Goal: Transaction & Acquisition: Download file/media

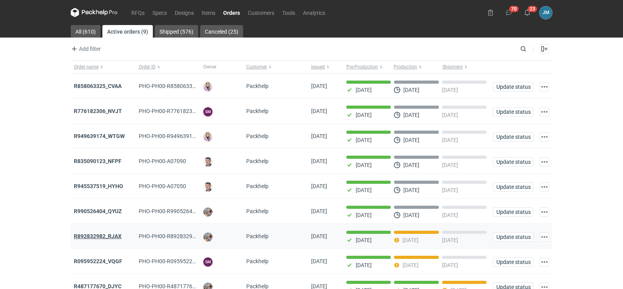
click at [104, 235] on strong "R892832982_RJAX" at bounding box center [98, 236] width 48 height 6
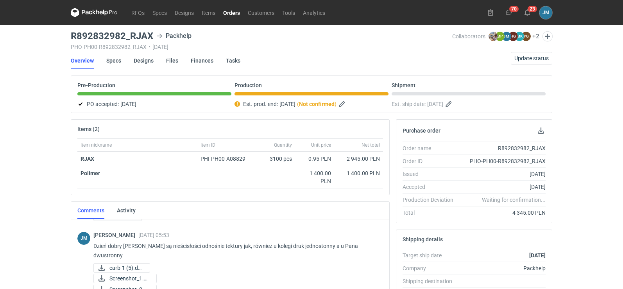
click at [86, 11] on icon at bounding box center [87, 12] width 10 height 4
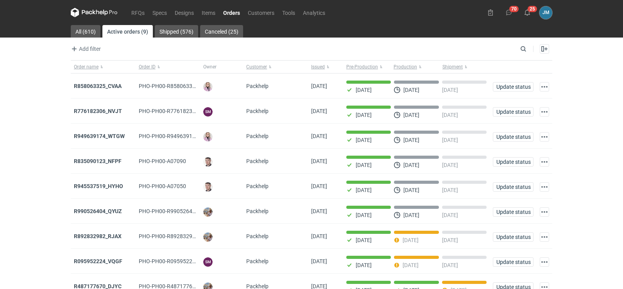
click at [94, 16] on icon at bounding box center [94, 12] width 47 height 9
click at [97, 11] on icon at bounding box center [94, 12] width 47 height 9
click at [91, 16] on icon at bounding box center [94, 12] width 47 height 9
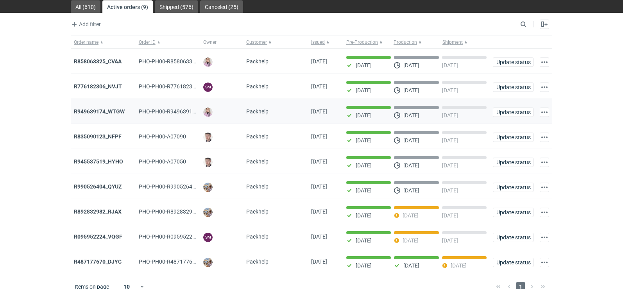
scroll to position [38, 0]
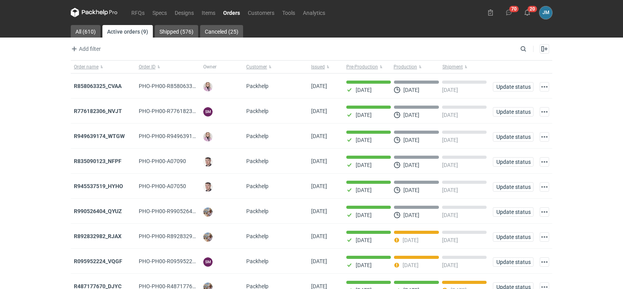
scroll to position [38, 0]
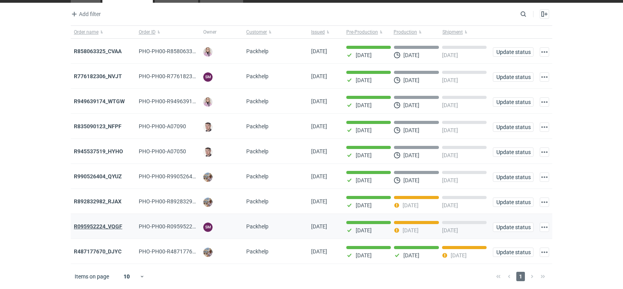
click at [99, 228] on strong "R095952224_VQGF" at bounding box center [98, 226] width 48 height 6
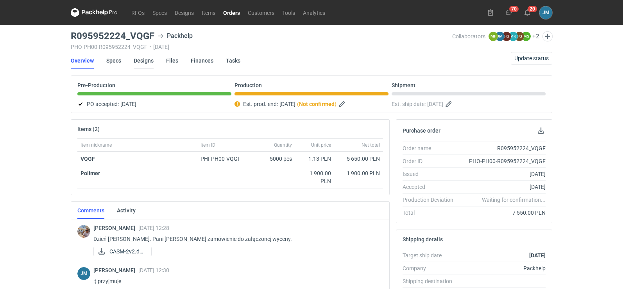
click at [146, 62] on link "Designs" at bounding box center [144, 60] width 20 height 17
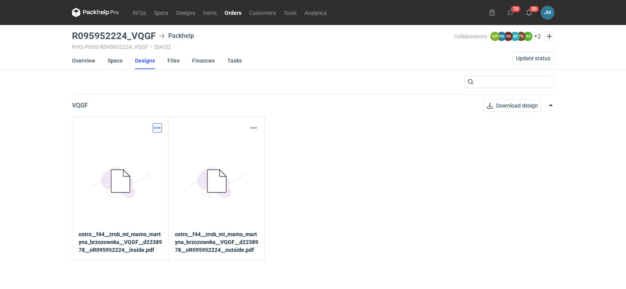
click at [156, 129] on button "button" at bounding box center [157, 127] width 9 height 9
click at [137, 146] on link "Download design part" at bounding box center [123, 145] width 72 height 13
click at [382, 146] on div "Download design part 5BD5AC33-3523-40E7-9262-1BFF0AD53D48@1x ostro__f44__zrob_m…" at bounding box center [313, 189] width 482 height 144
click at [112, 13] on icon at bounding box center [95, 12] width 47 height 9
